Goal: Transaction & Acquisition: Purchase product/service

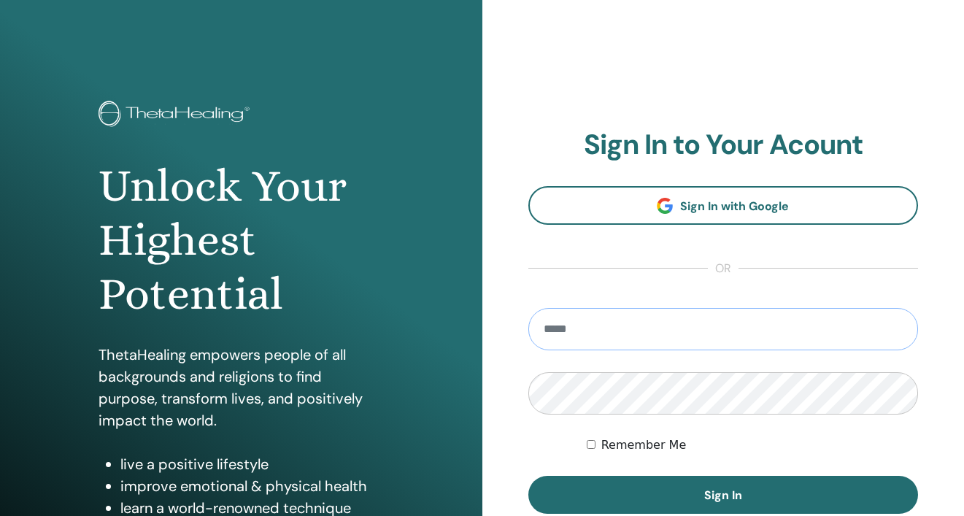
type input "**********"
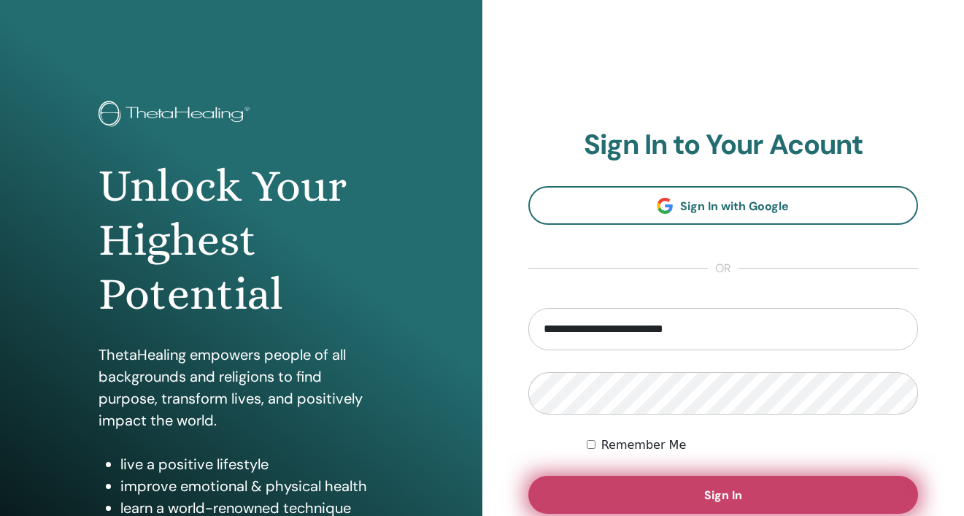
click at [716, 495] on span "Sign In" at bounding box center [723, 494] width 38 height 15
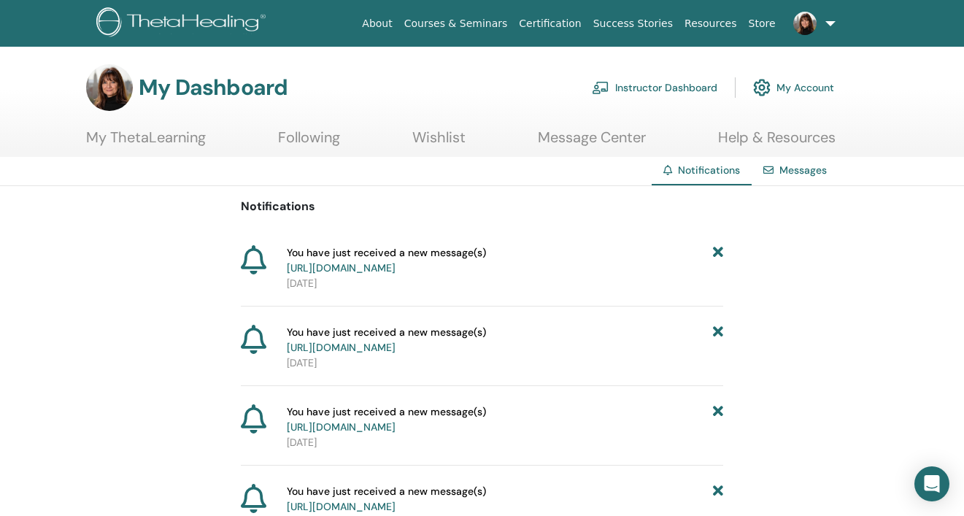
click at [659, 88] on link "Instructor Dashboard" at bounding box center [654, 87] width 125 height 32
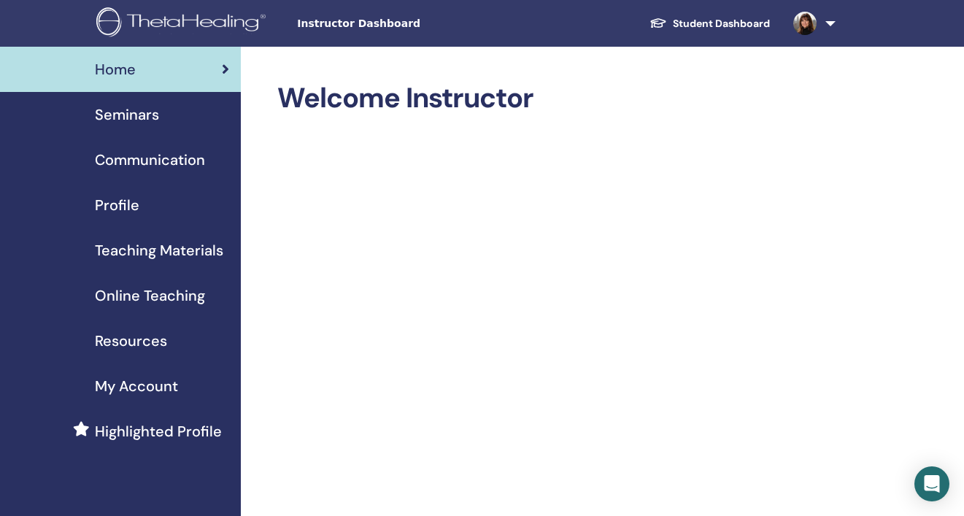
click at [134, 113] on span "Seminars" at bounding box center [127, 115] width 64 height 22
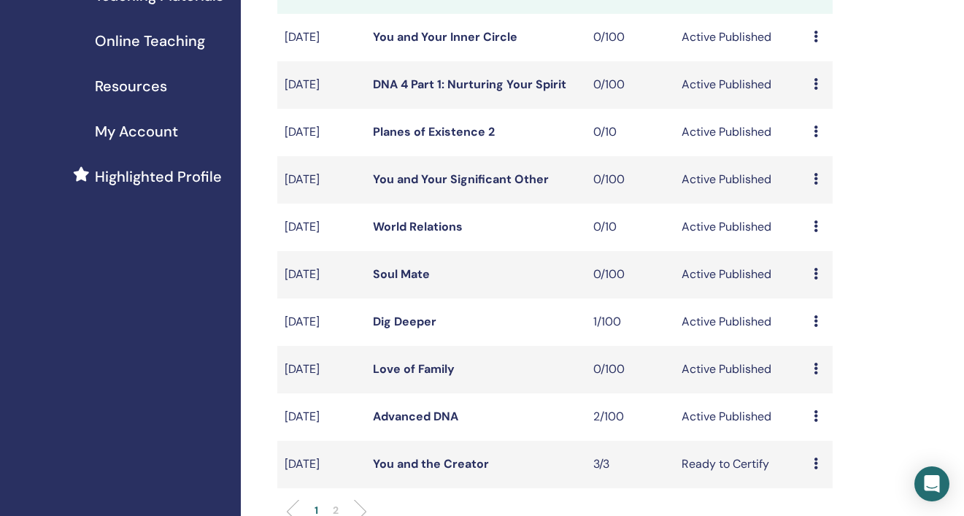
scroll to position [302, 0]
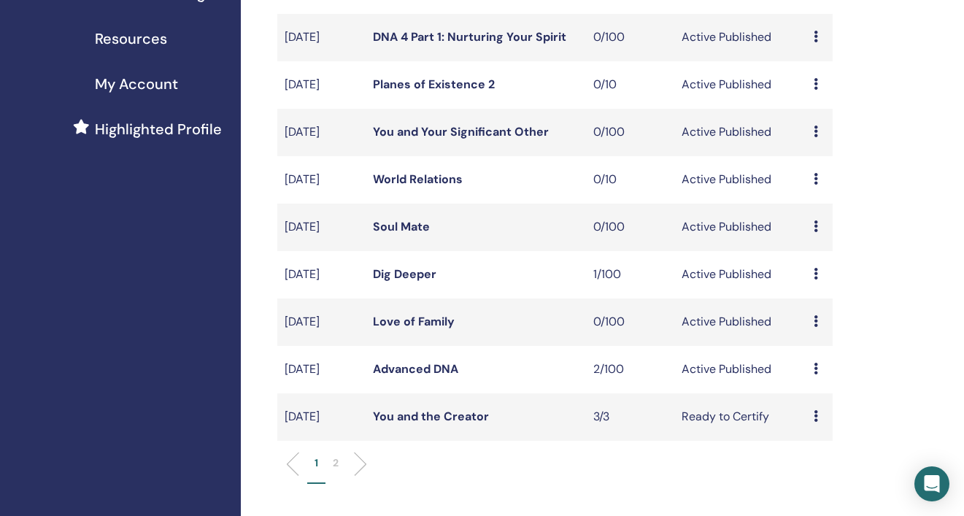
click at [423, 329] on link "Love of Family" at bounding box center [414, 321] width 82 height 15
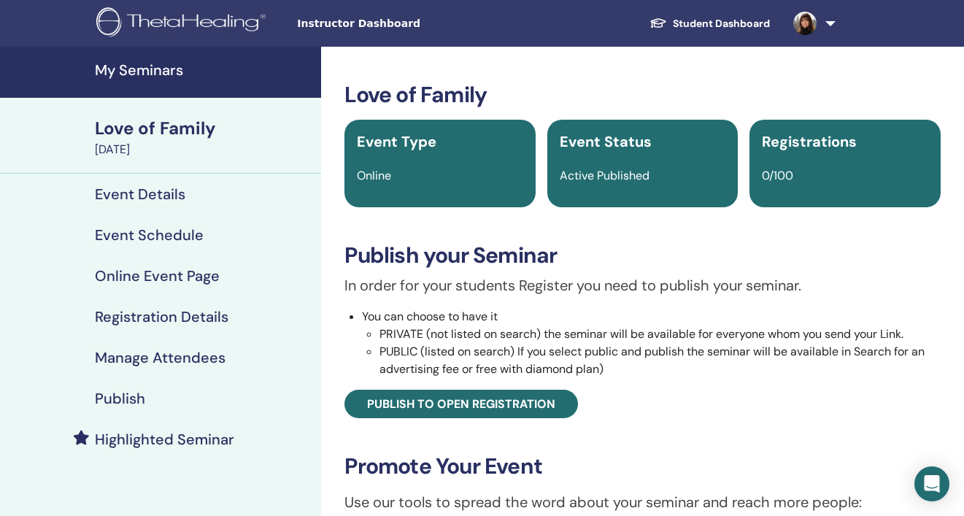
click at [182, 432] on h4 "Highlighted Seminar" at bounding box center [164, 439] width 139 height 18
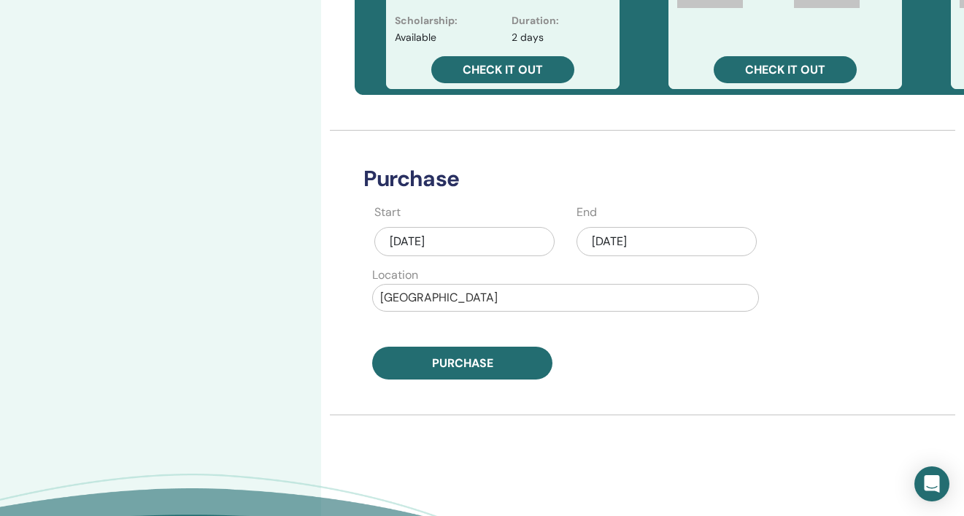
scroll to position [550, 1]
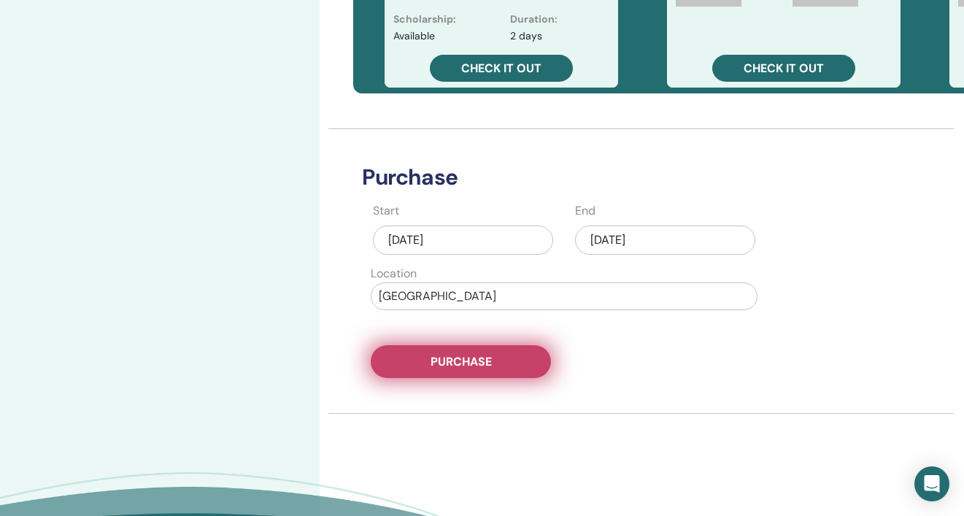
click at [468, 364] on span "Purchase" at bounding box center [460, 361] width 61 height 15
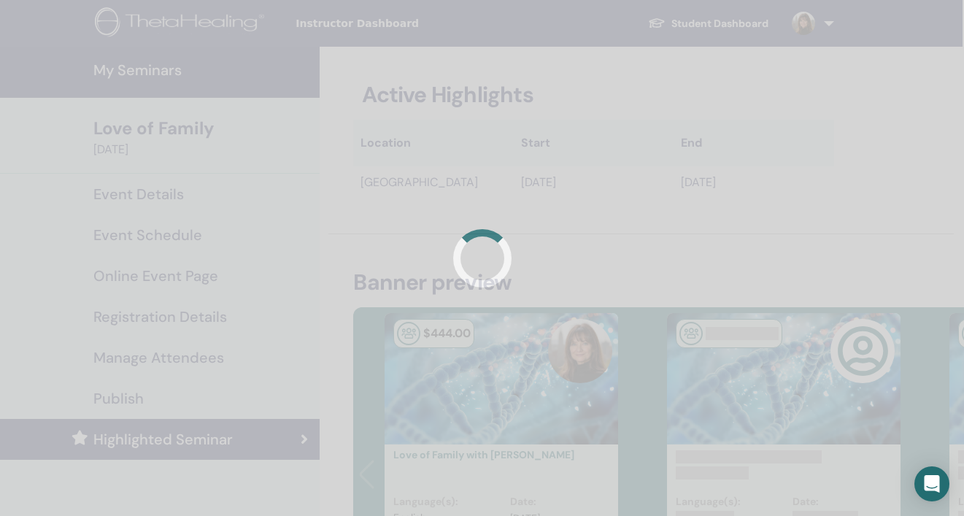
scroll to position [0, 1]
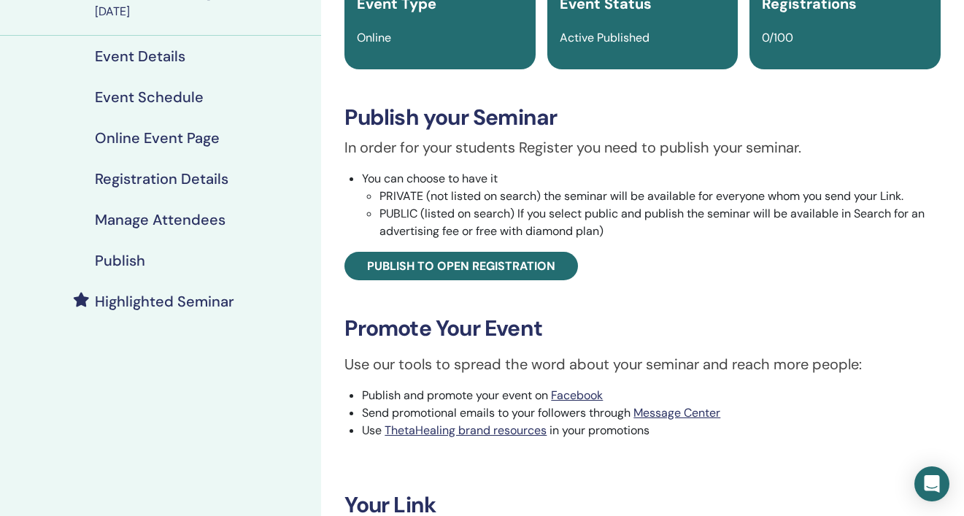
scroll to position [18, 0]
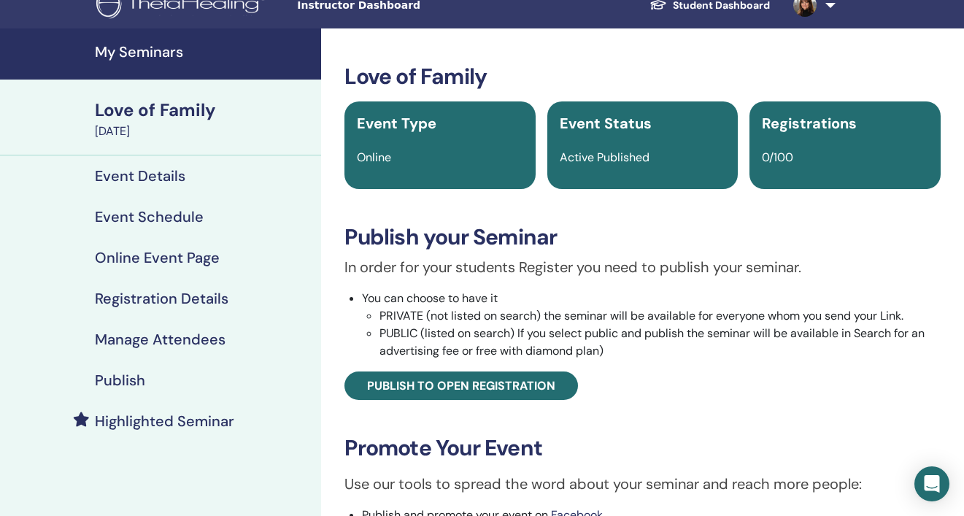
click at [196, 418] on h4 "Highlighted Seminar" at bounding box center [164, 421] width 139 height 18
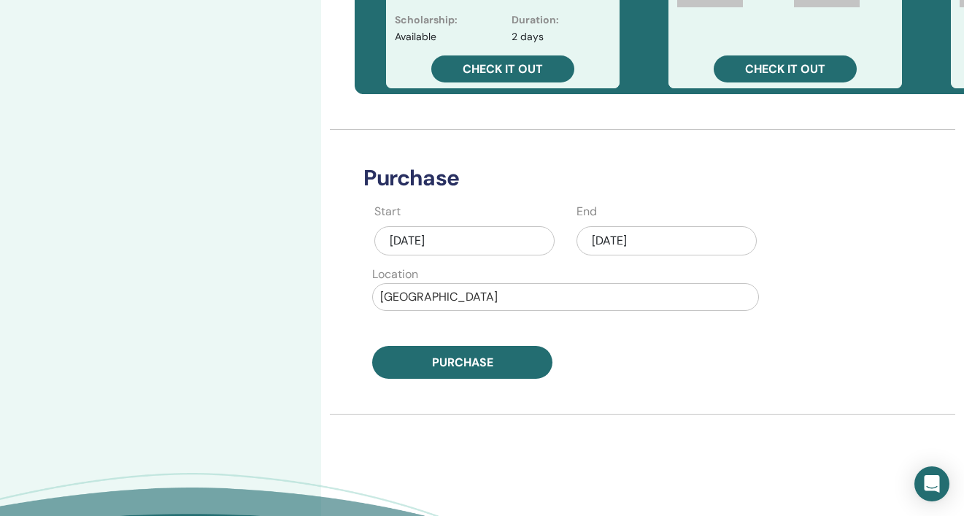
scroll to position [390, 0]
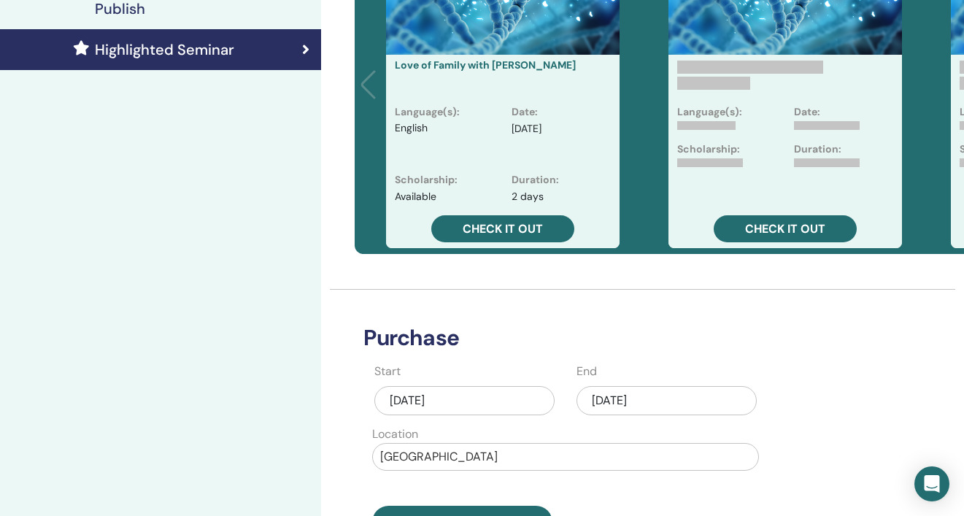
click at [658, 400] on div "Aug/21, 2025" at bounding box center [666, 400] width 180 height 29
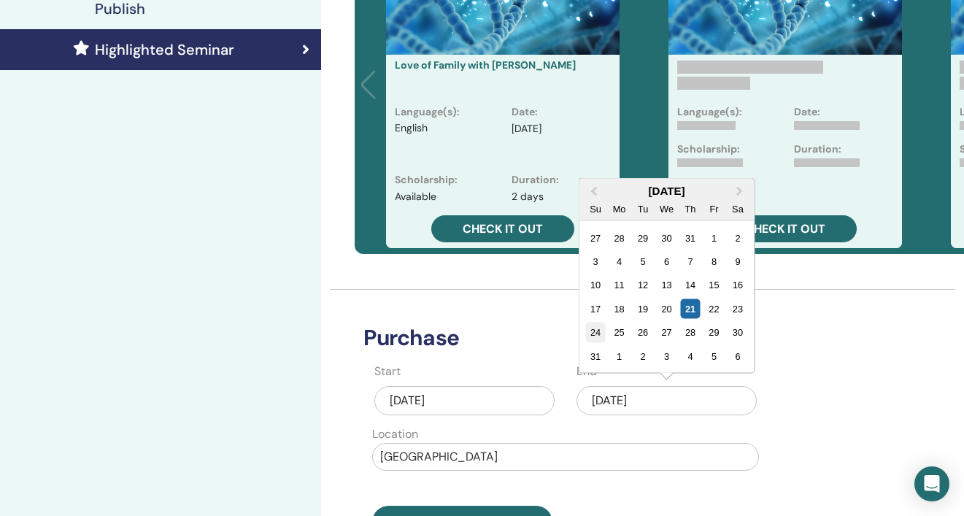
click at [596, 335] on div "24" at bounding box center [596, 332] width 20 height 20
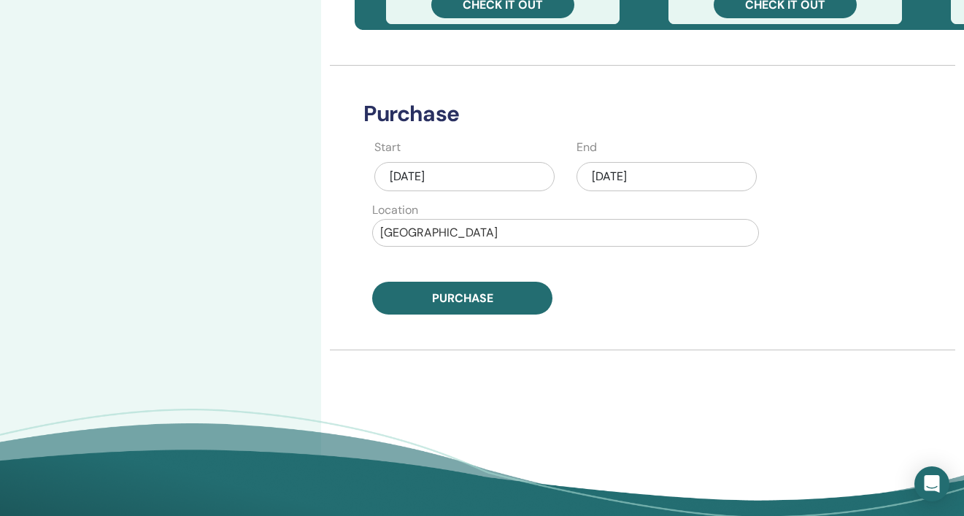
scroll to position [623, 0]
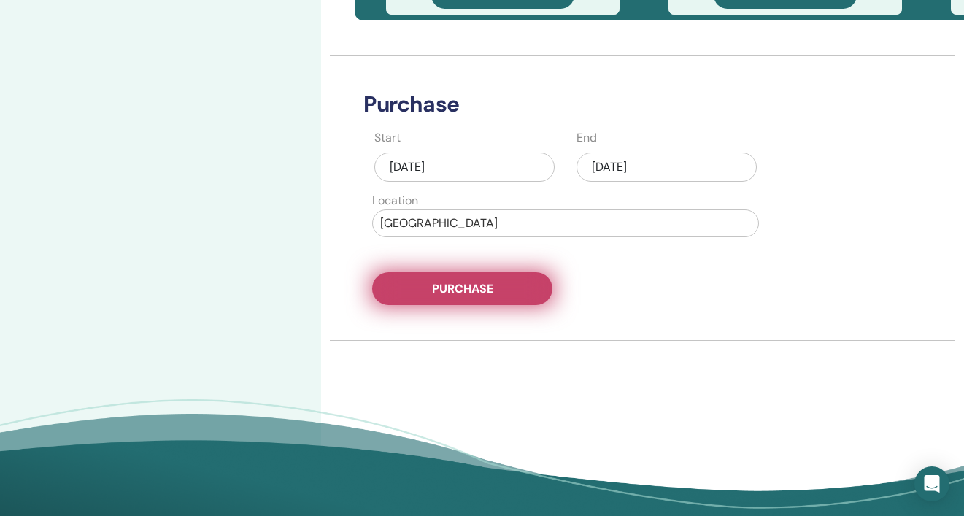
click at [448, 282] on span "Purchase" at bounding box center [462, 288] width 61 height 15
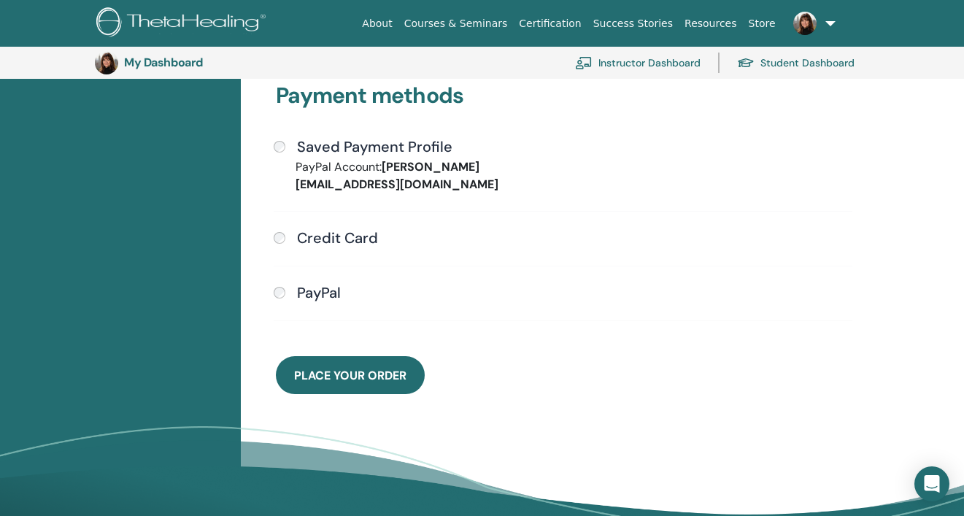
scroll to position [443, 0]
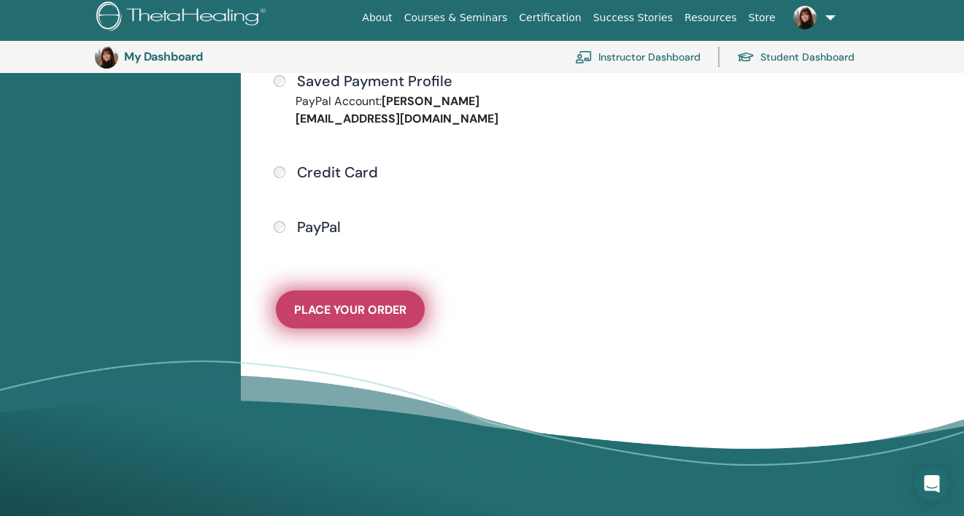
click at [332, 302] on span "Place Your Order" at bounding box center [350, 309] width 112 height 15
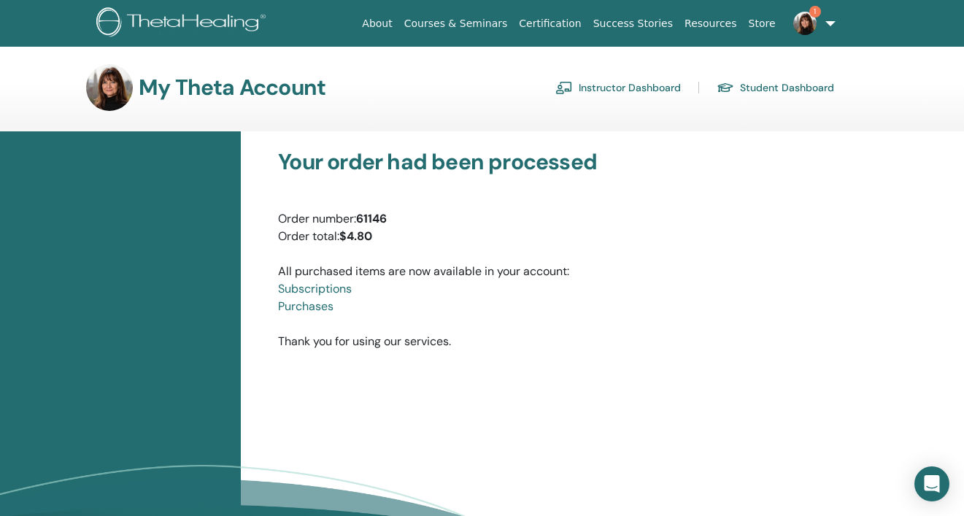
click at [632, 85] on link "Instructor Dashboard" at bounding box center [617, 87] width 125 height 23
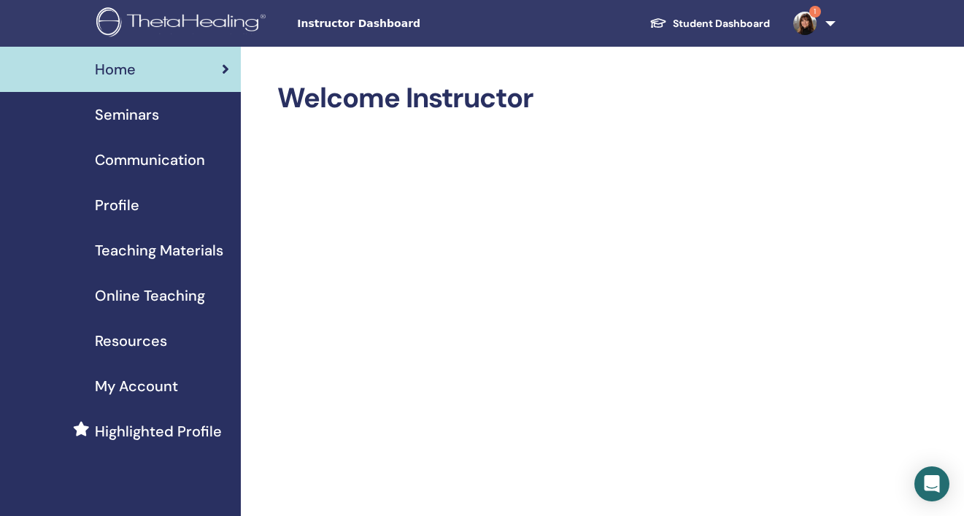
click at [142, 110] on span "Seminars" at bounding box center [127, 115] width 64 height 22
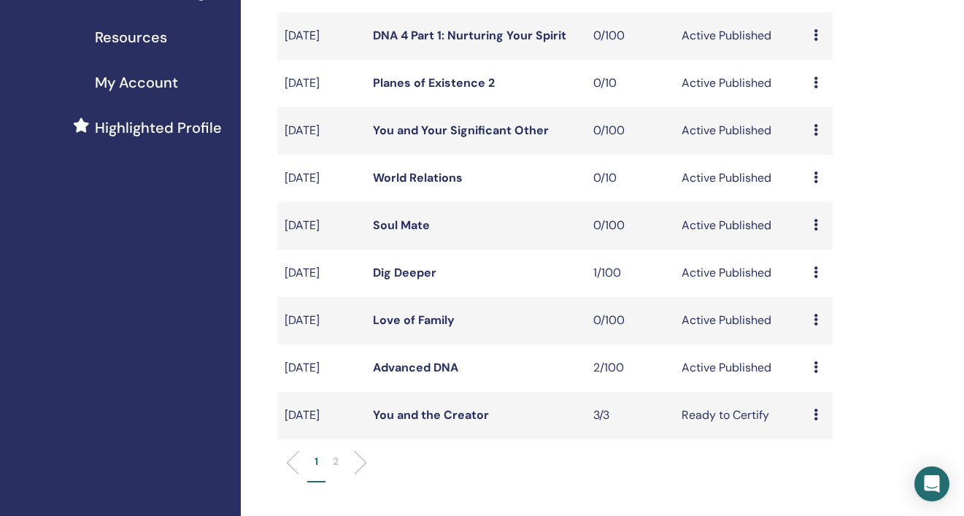
scroll to position [305, 0]
click at [429, 326] on link "Love of Family" at bounding box center [414, 318] width 82 height 15
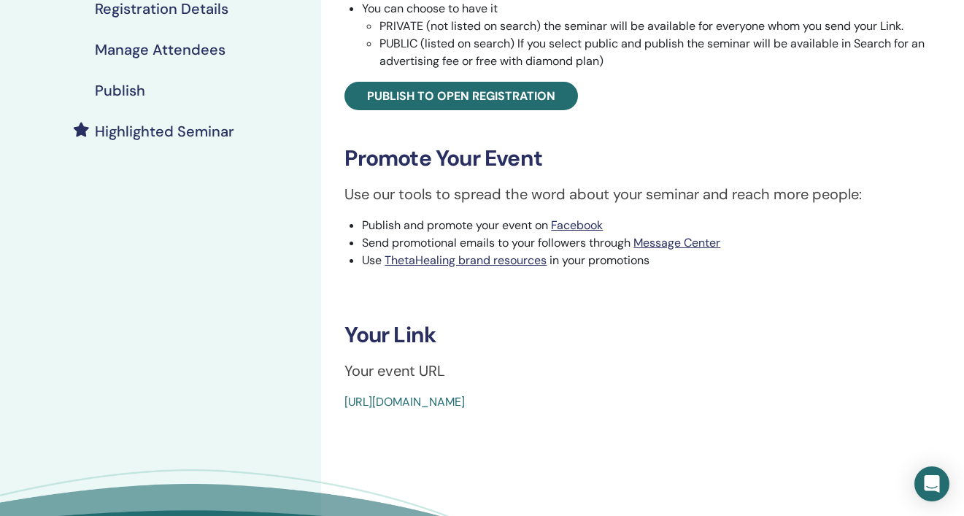
scroll to position [322, 0]
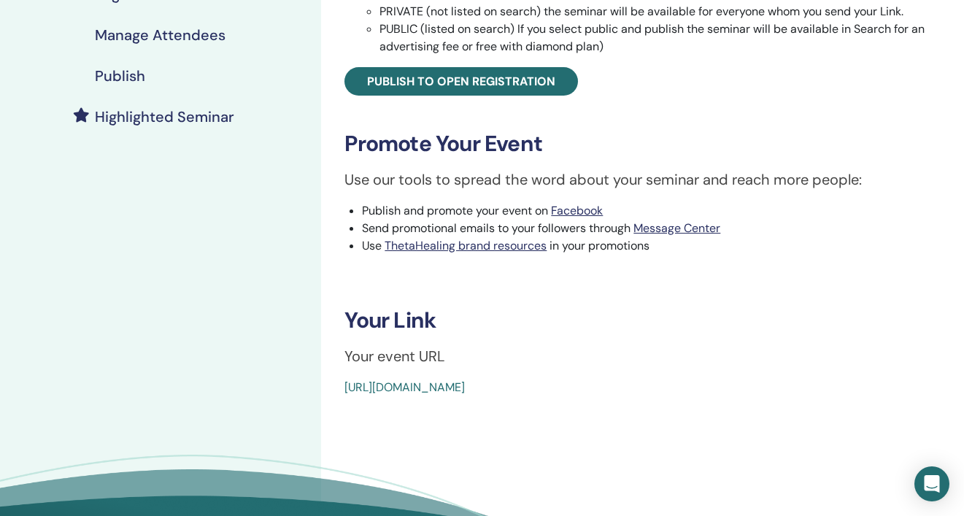
drag, startPoint x: 681, startPoint y: 385, endPoint x: 343, endPoint y: 382, distance: 338.5
click at [342, 382] on div "Love of Family Event Type Online Event Status Active Published Registrations 0/…" at bounding box center [642, 77] width 625 height 637
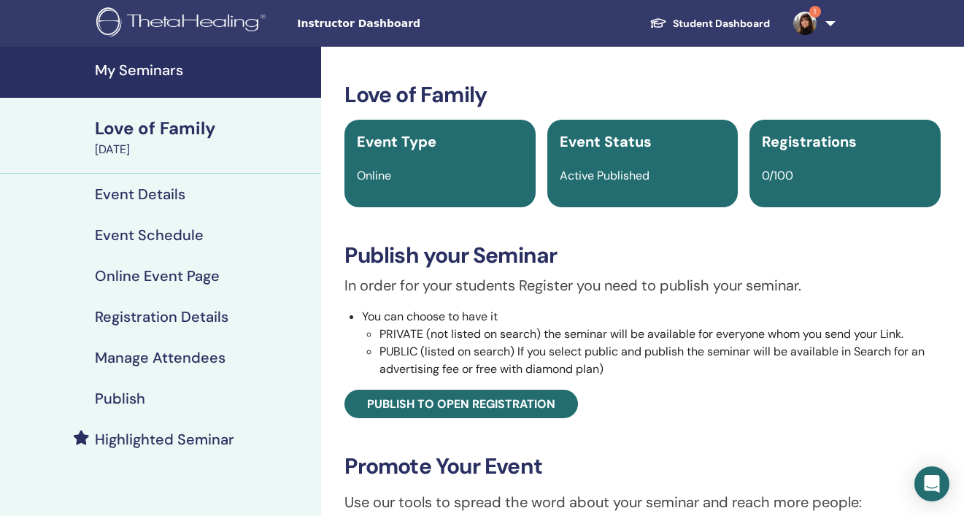
scroll to position [0, 0]
click at [163, 66] on h4 "My Seminars" at bounding box center [203, 70] width 217 height 18
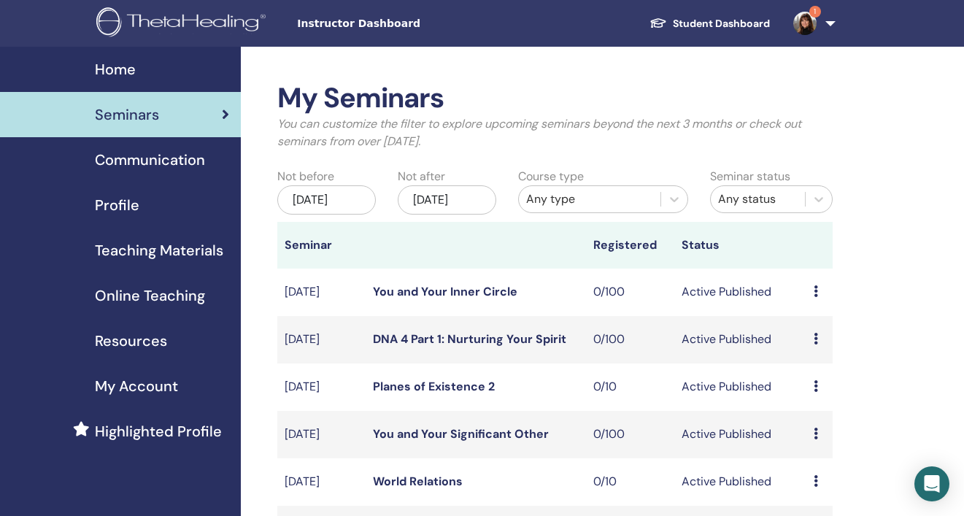
click at [806, 18] on img at bounding box center [804, 23] width 23 height 23
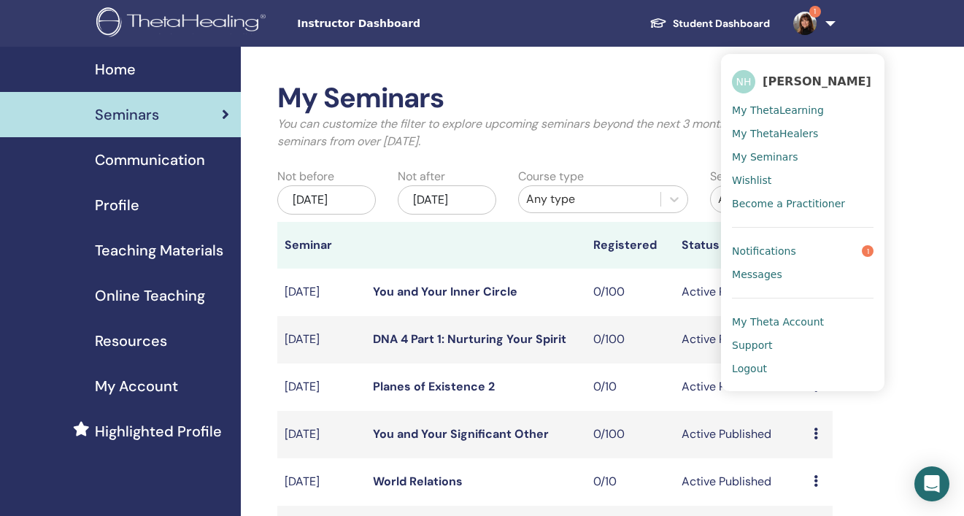
click at [777, 252] on span "Notifications" at bounding box center [764, 250] width 64 height 13
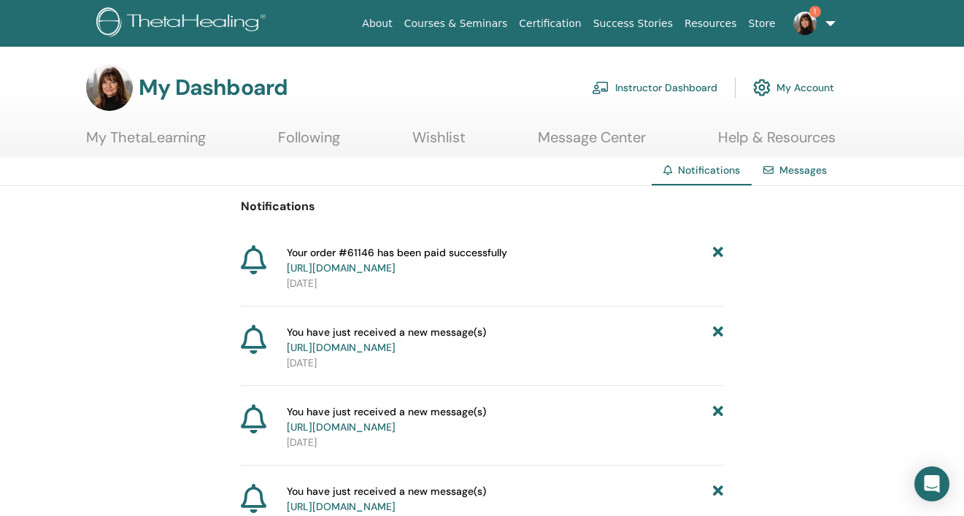
click at [686, 85] on link "Instructor Dashboard" at bounding box center [654, 87] width 125 height 32
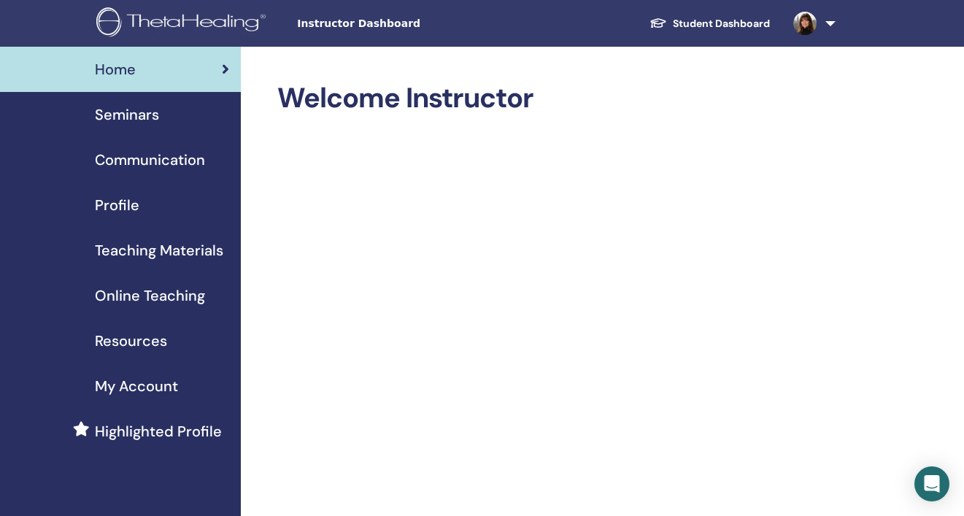
click at [140, 115] on span "Seminars" at bounding box center [127, 115] width 64 height 22
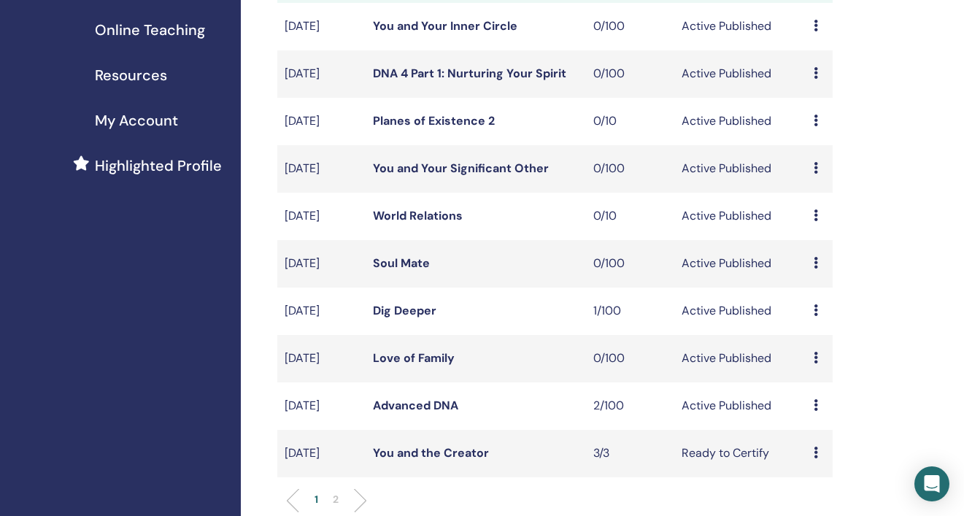
scroll to position [266, 0]
click at [411, 412] on link "Advanced DNA" at bounding box center [415, 404] width 85 height 15
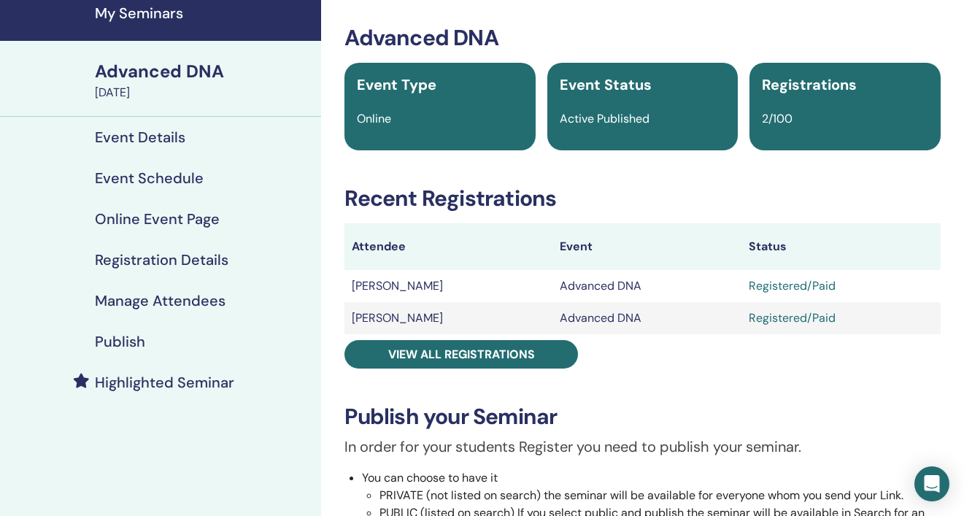
scroll to position [61, 0]
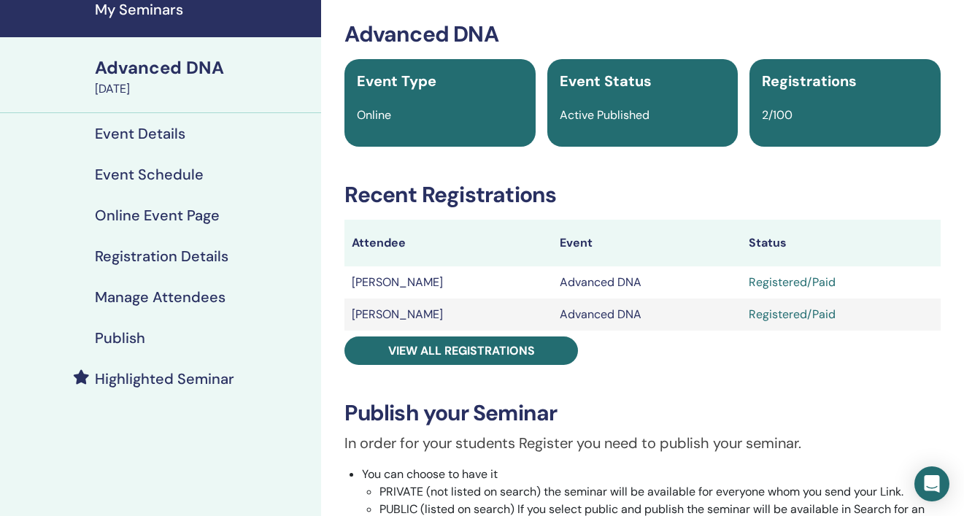
click at [200, 377] on h4 "Highlighted Seminar" at bounding box center [164, 379] width 139 height 18
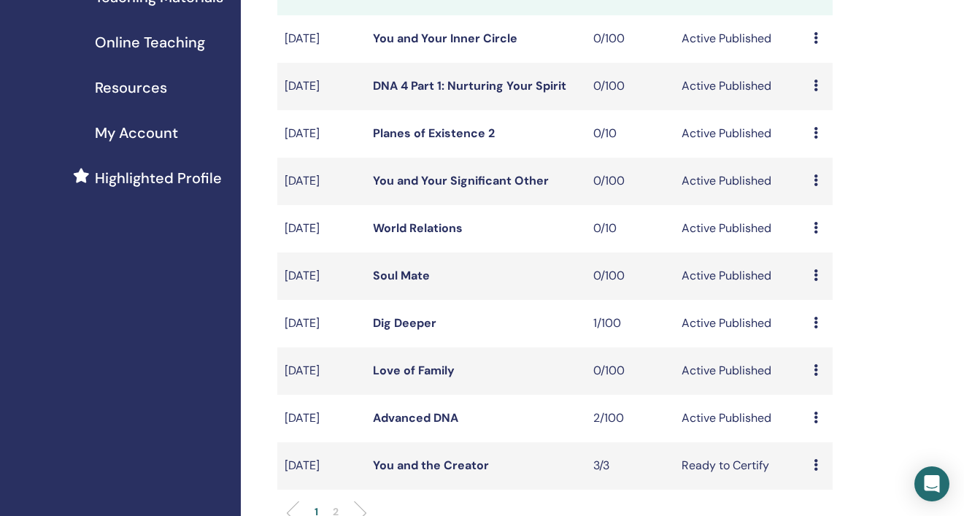
scroll to position [289, 0]
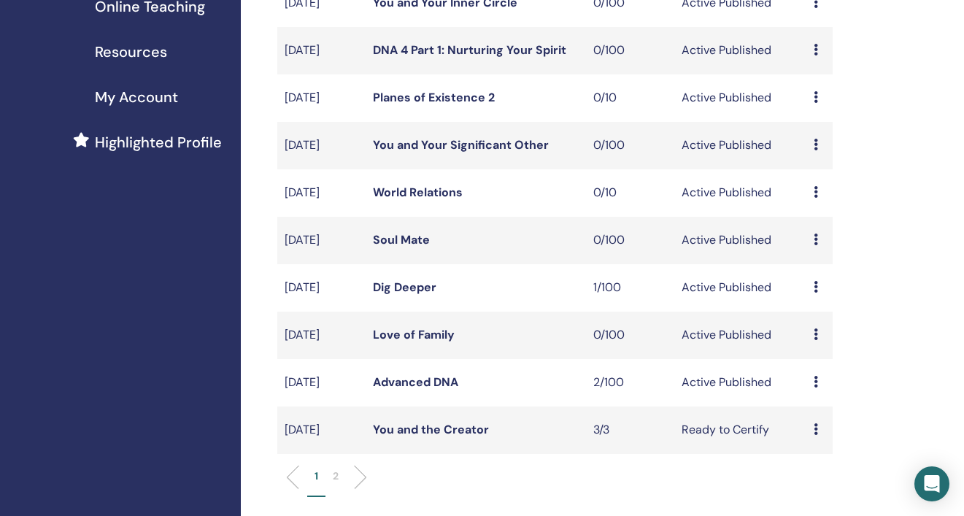
click at [408, 293] on link "Dig Deeper" at bounding box center [404, 286] width 63 height 15
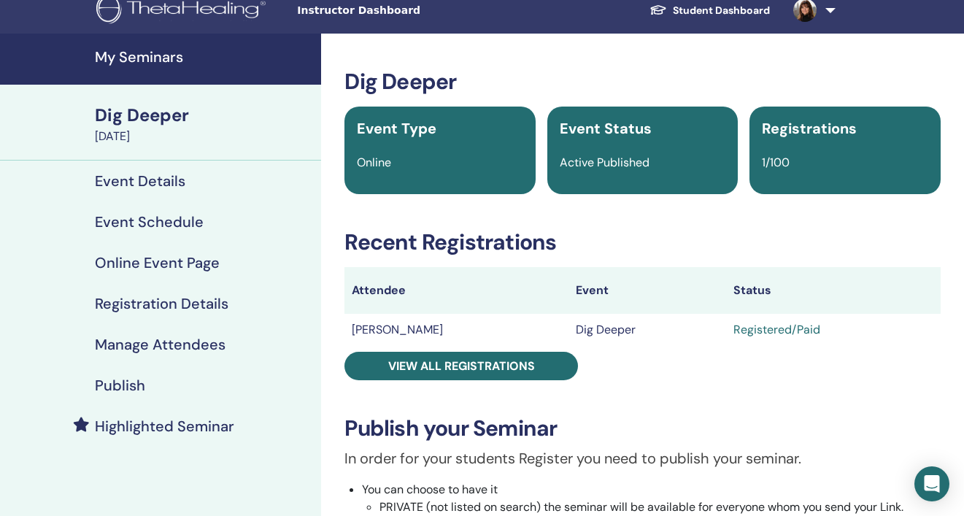
scroll to position [18, 0]
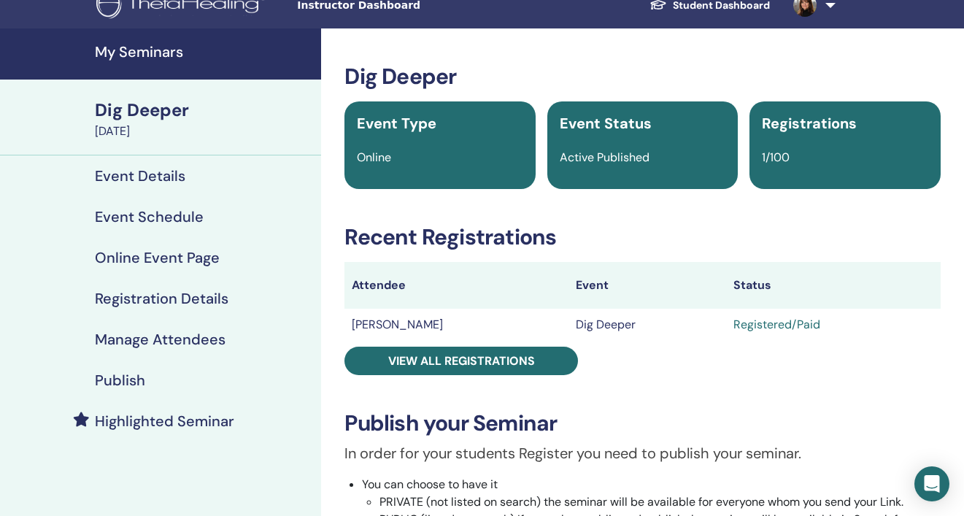
click at [142, 420] on h4 "Highlighted Seminar" at bounding box center [164, 421] width 139 height 18
